Goal: Information Seeking & Learning: Learn about a topic

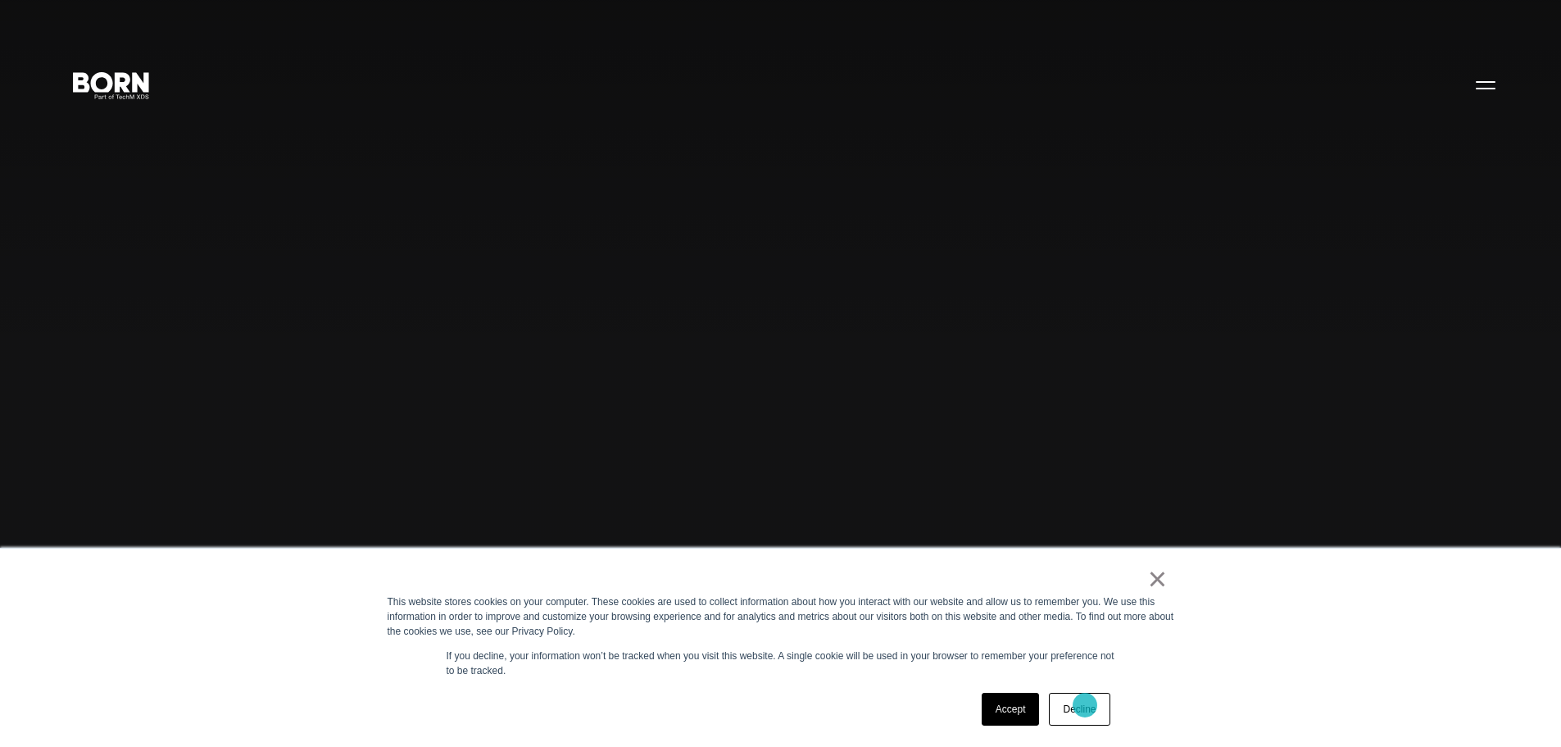
click at [1085, 704] on link "Decline" at bounding box center [1079, 709] width 61 height 33
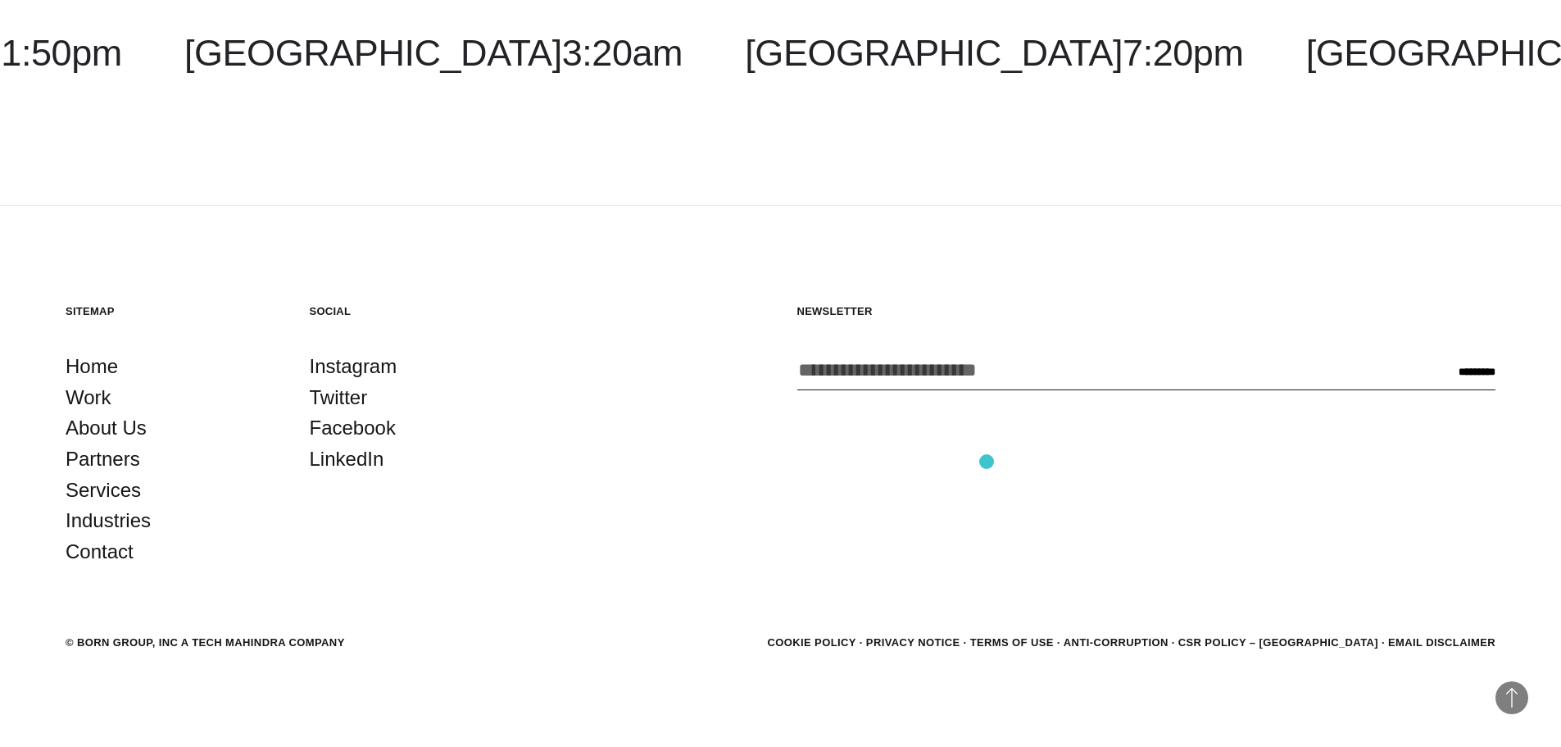
scroll to position [5169, 0]
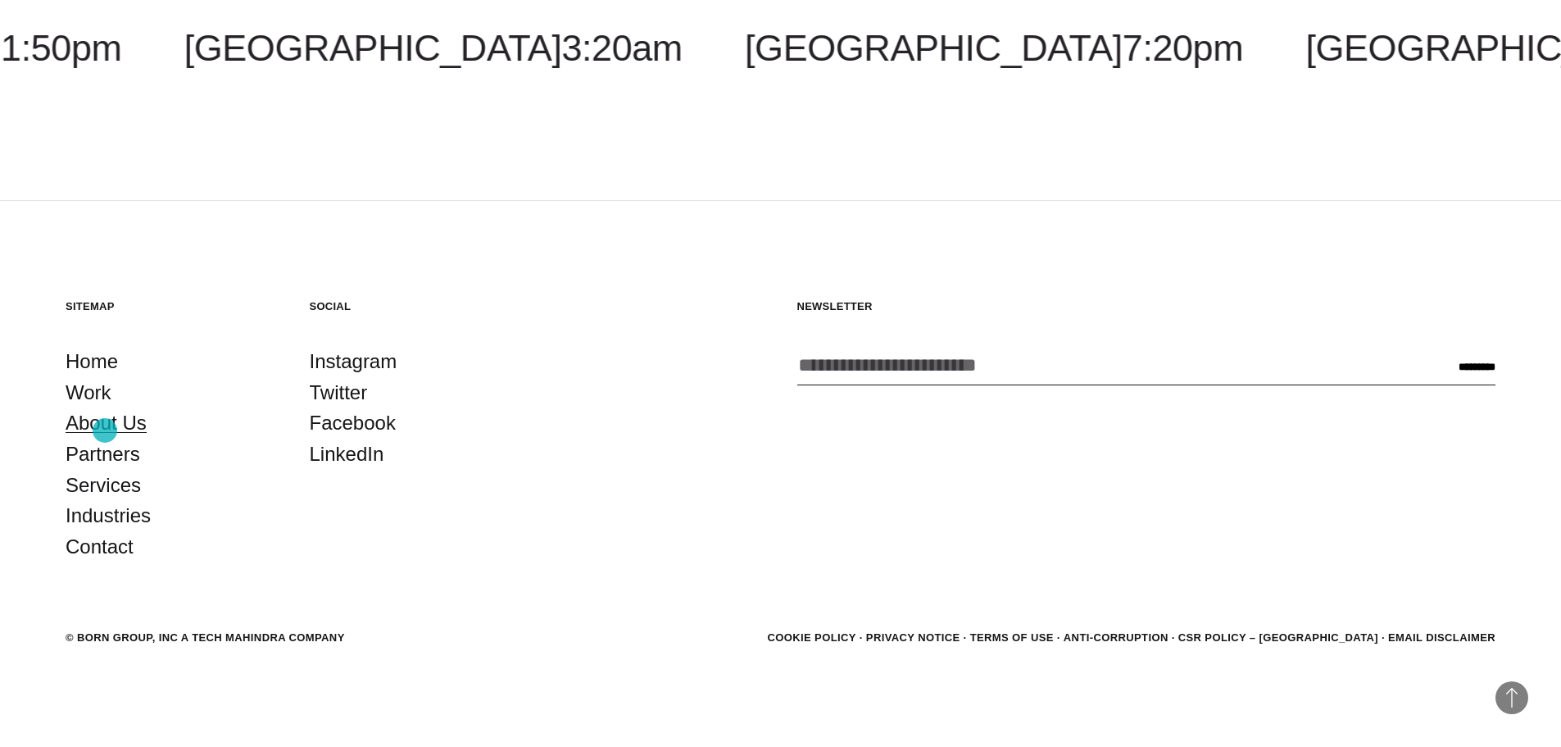
click at [105, 430] on link "About Us" at bounding box center [106, 422] width 81 height 31
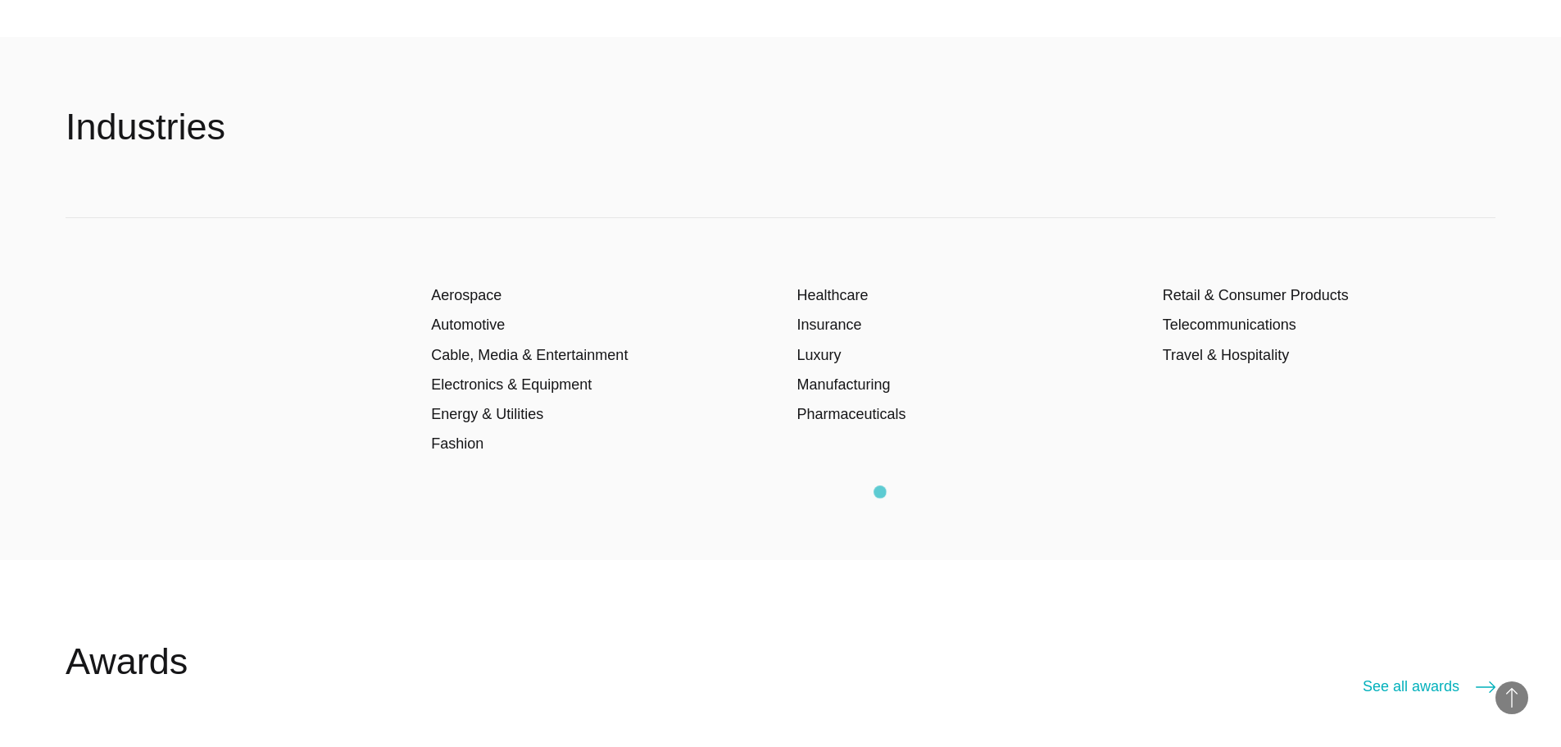
scroll to position [2951, 0]
click at [1241, 321] on link "Telecommunications" at bounding box center [1230, 324] width 134 height 16
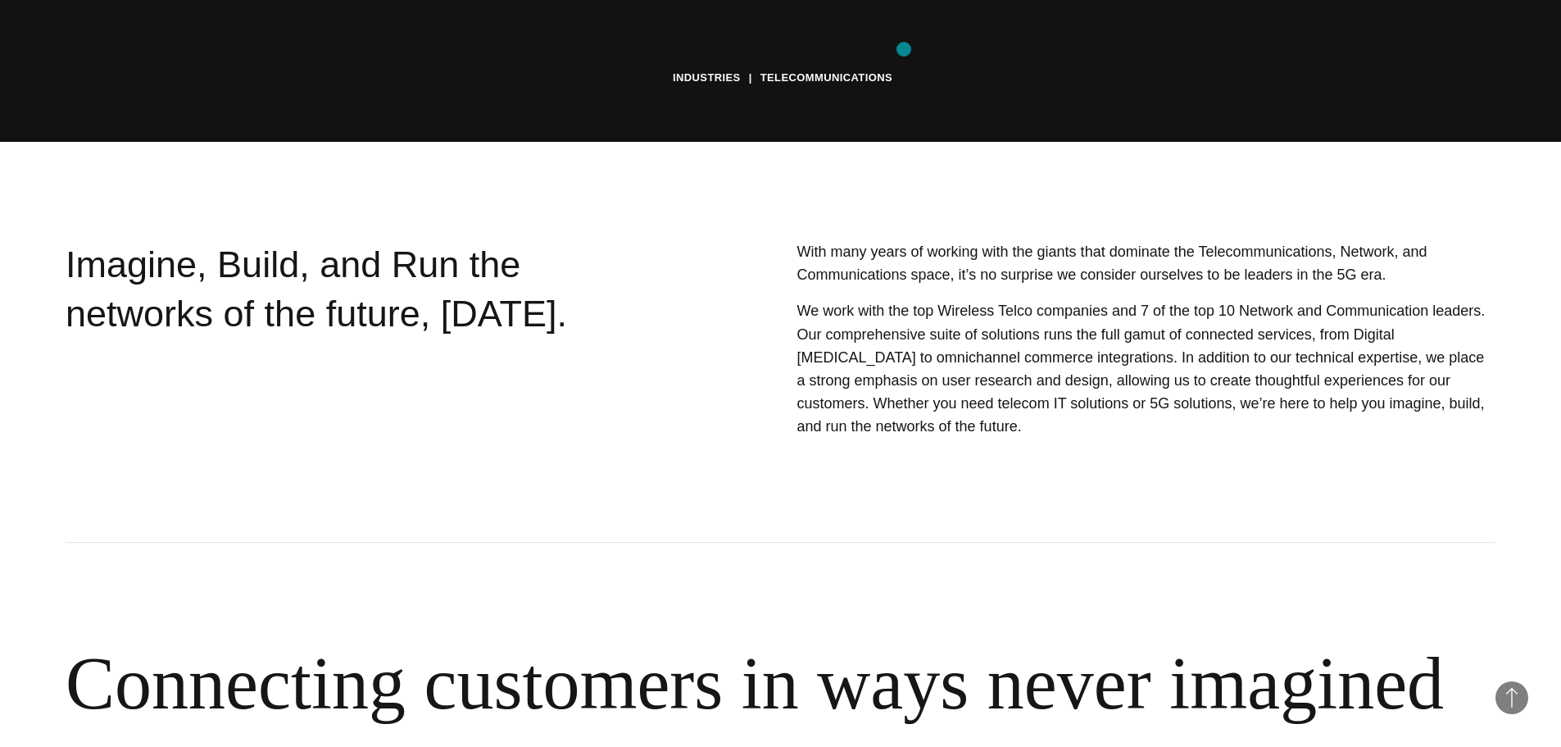
scroll to position [410, 0]
